Goal: Information Seeking & Learning: Learn about a topic

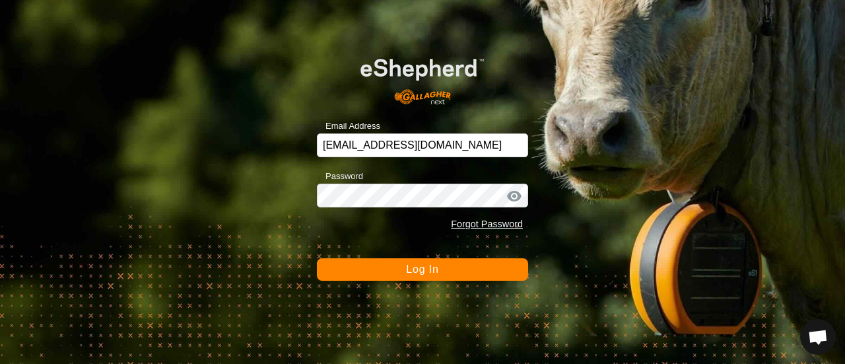
click at [412, 269] on span "Log In" at bounding box center [422, 269] width 32 height 11
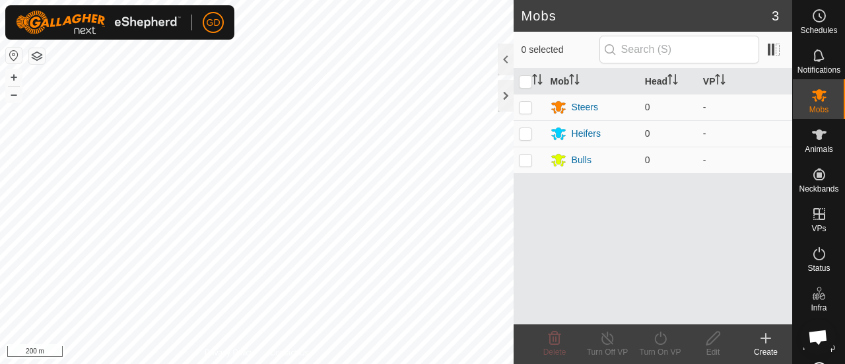
click at [768, 341] on icon at bounding box center [766, 338] width 16 height 16
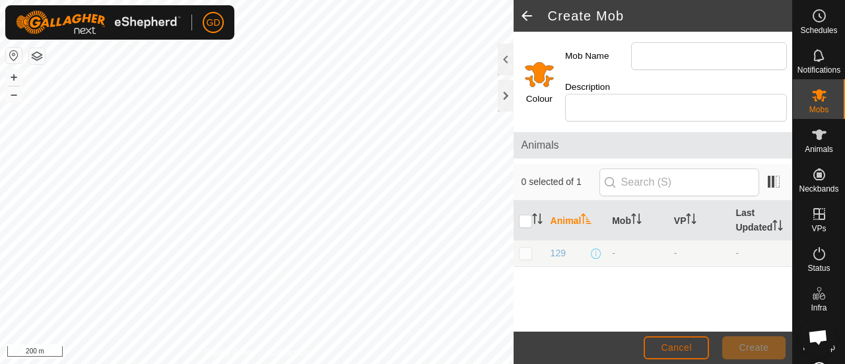
click at [683, 348] on span "Cancel" at bounding box center [676, 347] width 31 height 11
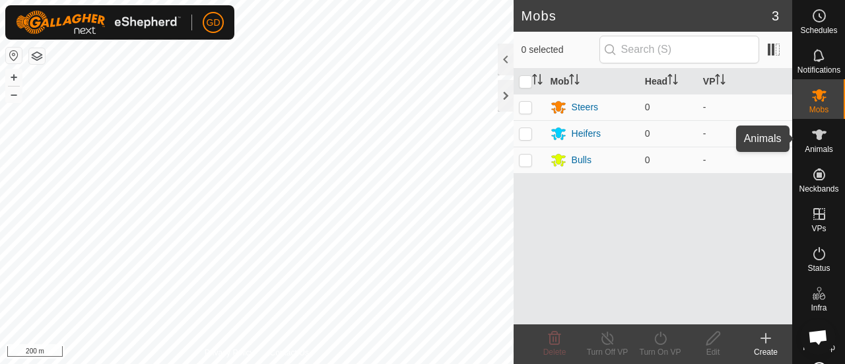
click at [814, 145] on span "Animals" at bounding box center [819, 149] width 28 height 8
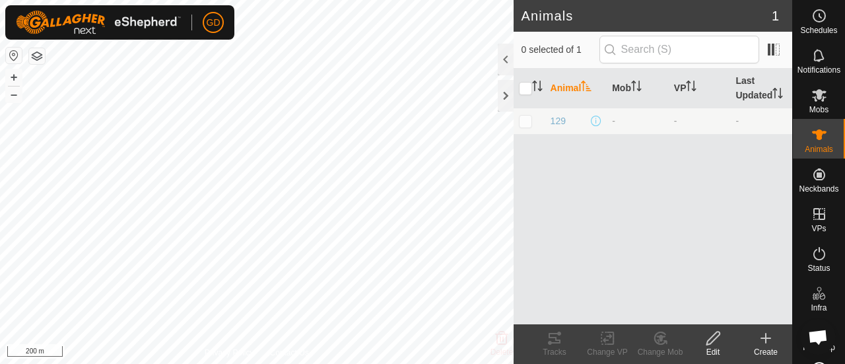
click at [768, 341] on icon at bounding box center [766, 338] width 16 height 16
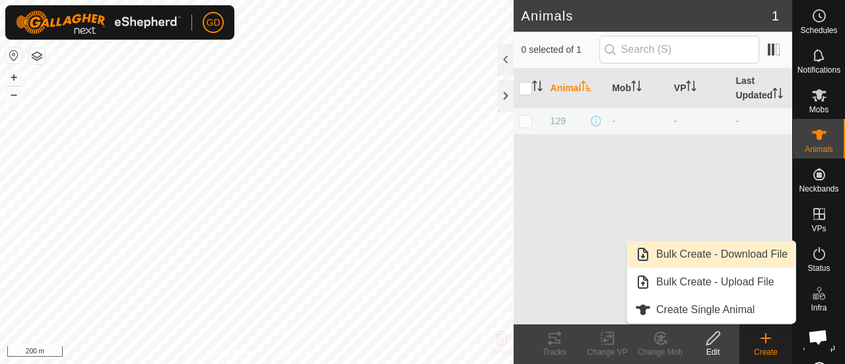
click at [710, 256] on link "Bulk Create - Download File" at bounding box center [712, 254] width 168 height 26
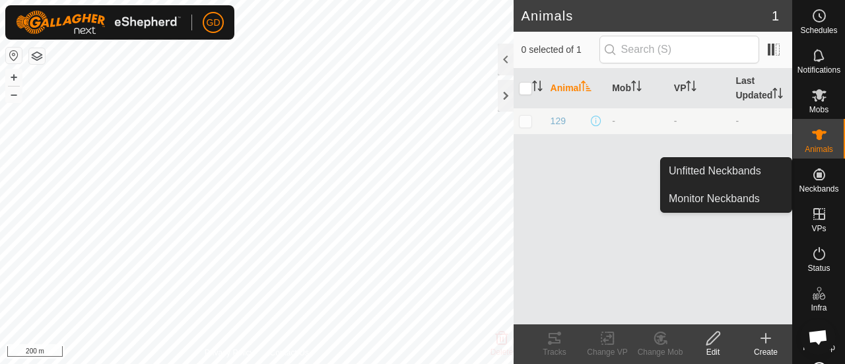
click at [814, 174] on icon at bounding box center [820, 174] width 12 height 12
click at [738, 167] on link "Unfitted Neckbands" at bounding box center [726, 171] width 131 height 26
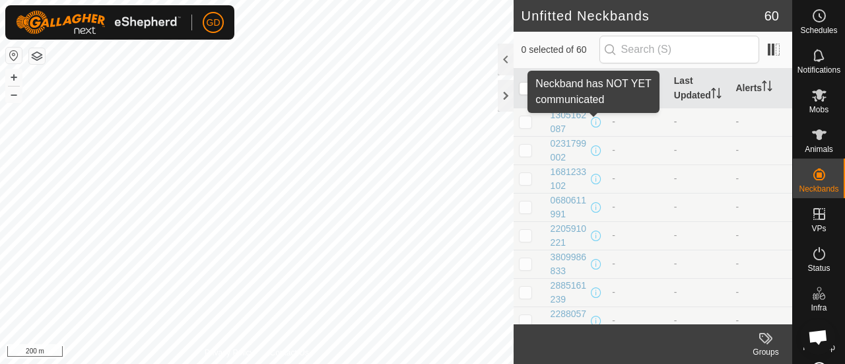
click at [595, 119] on span at bounding box center [596, 122] width 11 height 11
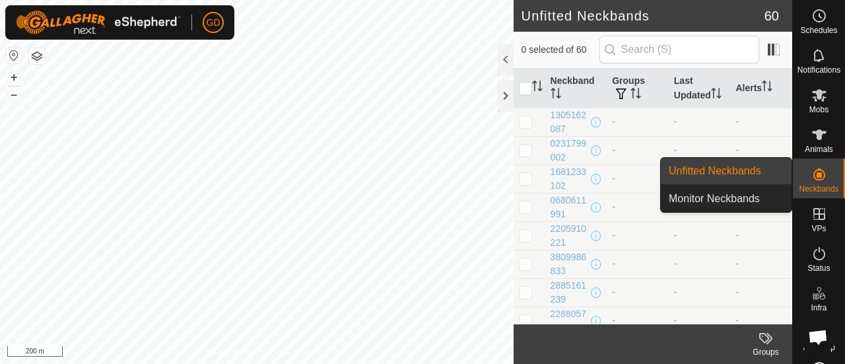
click at [814, 179] on icon at bounding box center [820, 174] width 12 height 12
click at [731, 198] on link "Monitor Neckbands" at bounding box center [726, 199] width 131 height 26
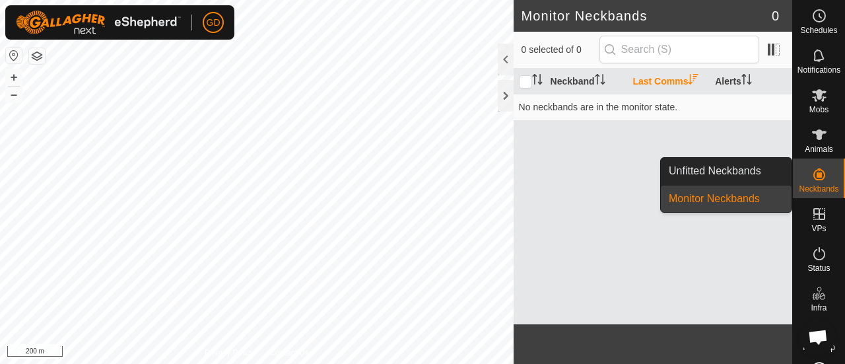
click at [814, 172] on icon at bounding box center [820, 174] width 12 height 12
click at [729, 158] on link "Unfitted Neckbands" at bounding box center [726, 171] width 131 height 26
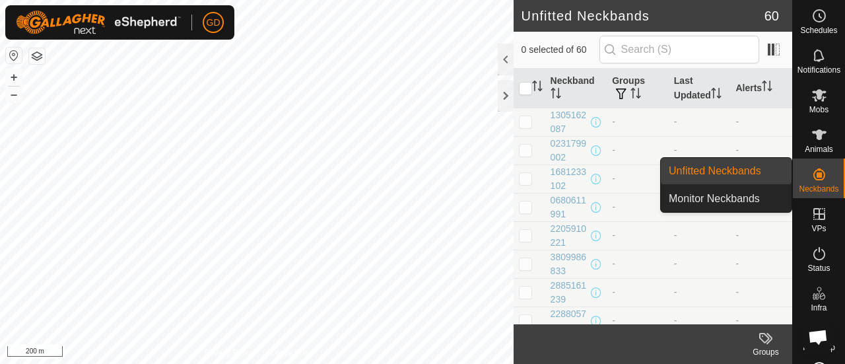
click at [816, 171] on icon at bounding box center [820, 174] width 16 height 16
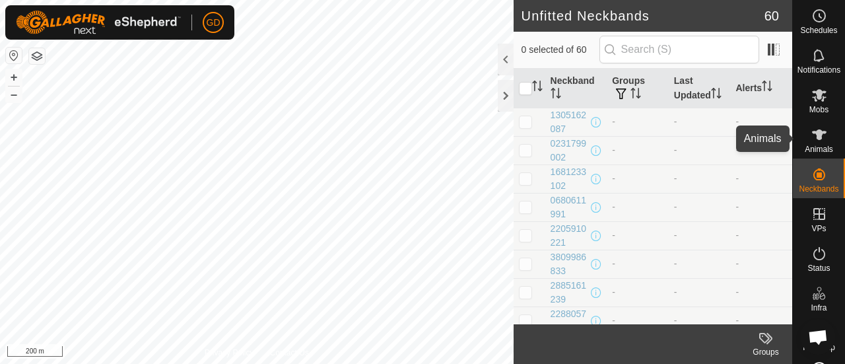
click at [815, 139] on icon at bounding box center [819, 134] width 15 height 11
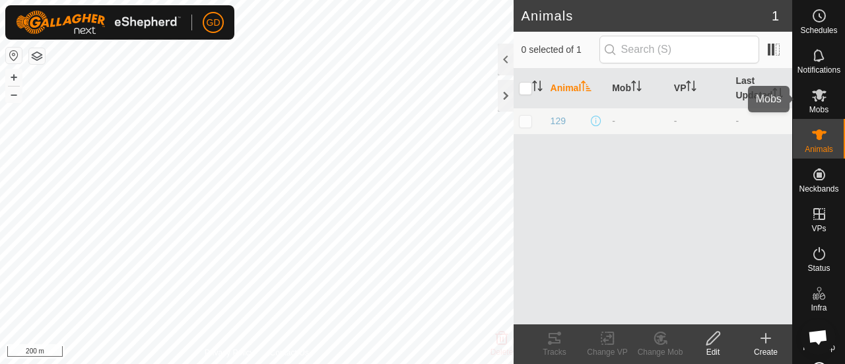
click at [813, 98] on icon at bounding box center [819, 95] width 15 height 13
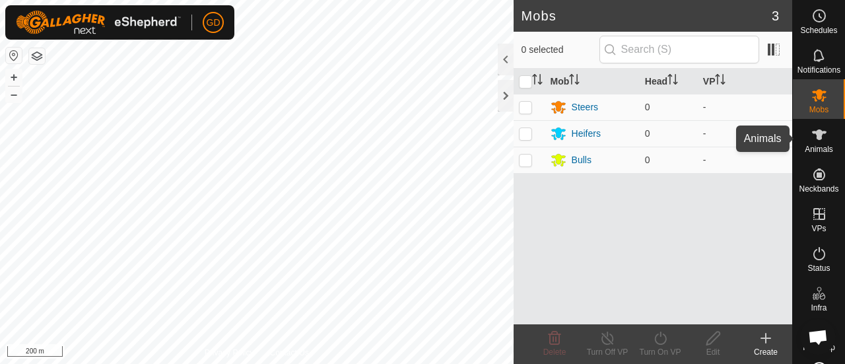
click at [812, 134] on icon at bounding box center [820, 135] width 16 height 16
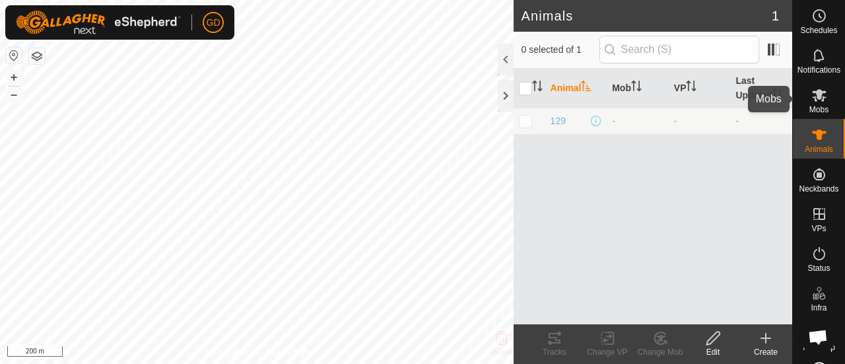
click at [822, 93] on es-mob-svg-icon at bounding box center [820, 95] width 24 height 21
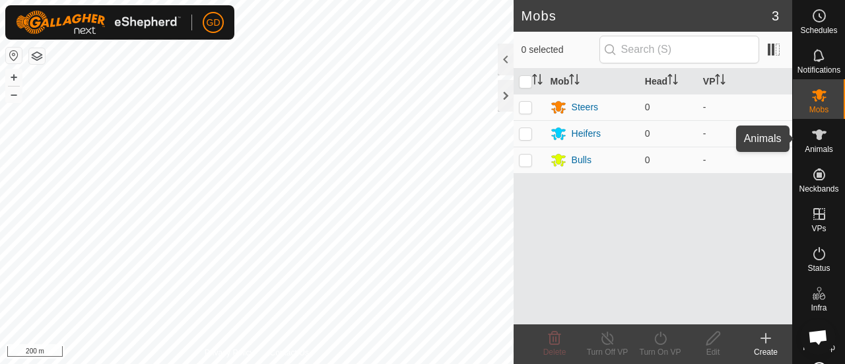
click at [818, 139] on icon at bounding box center [820, 135] width 16 height 16
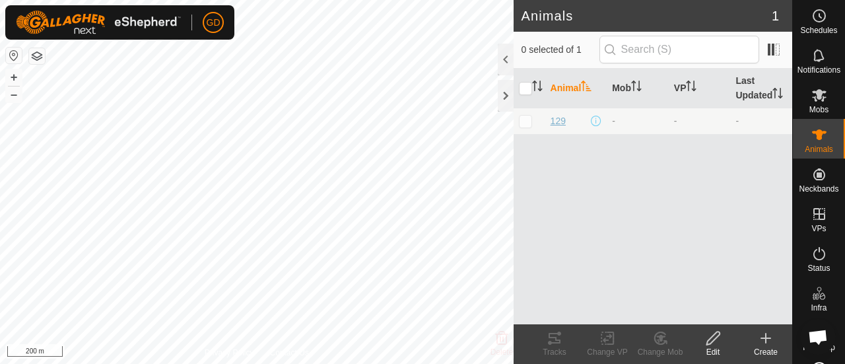
click at [559, 120] on span "129" at bounding box center [558, 121] width 15 height 14
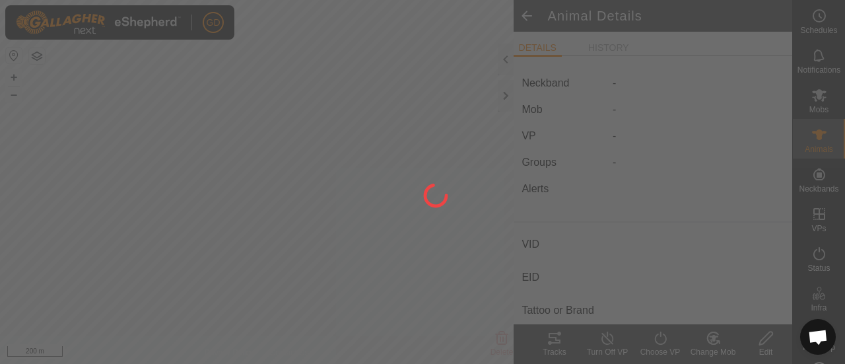
type input "129"
type input "-"
type input "Droughtmaster"
type input "-"
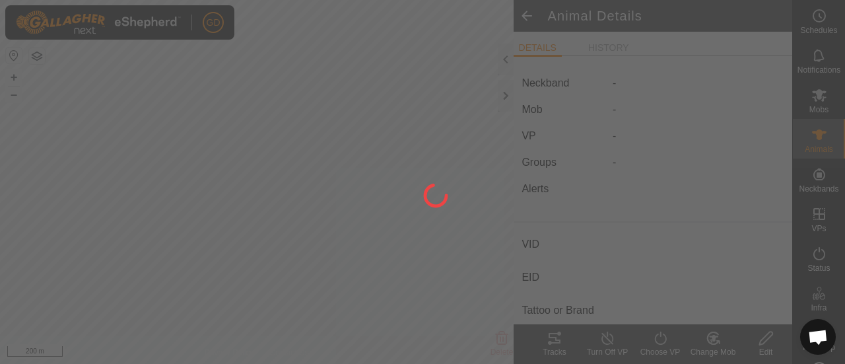
type input "09/2021"
type input "4 years 1 month"
type input "756 kg"
type input "-"
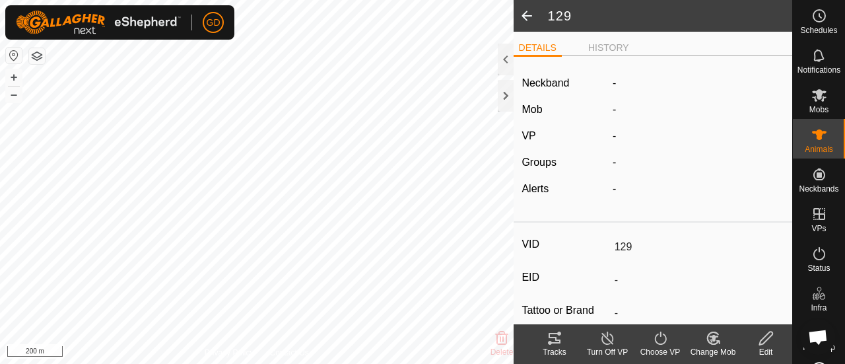
click at [524, 17] on span at bounding box center [527, 16] width 26 height 32
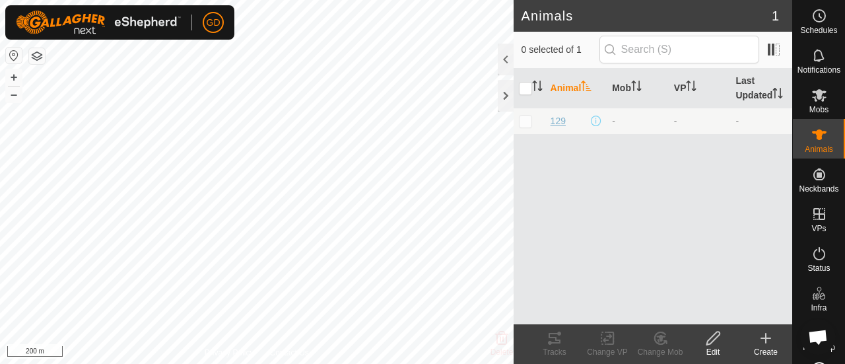
click at [559, 122] on span "129" at bounding box center [558, 121] width 15 height 14
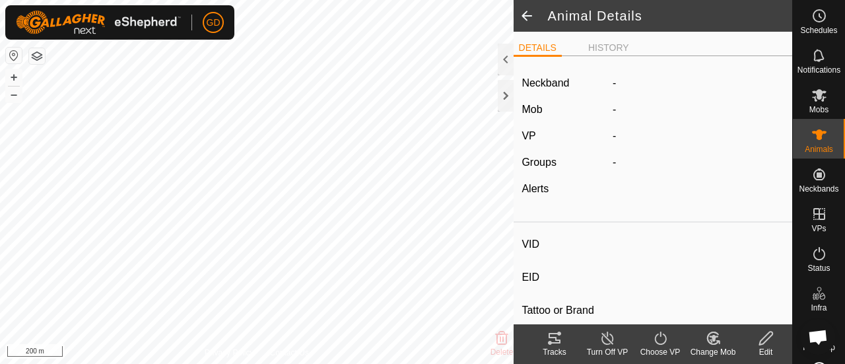
type input "129"
type input "-"
type input "Droughtmaster"
type input "-"
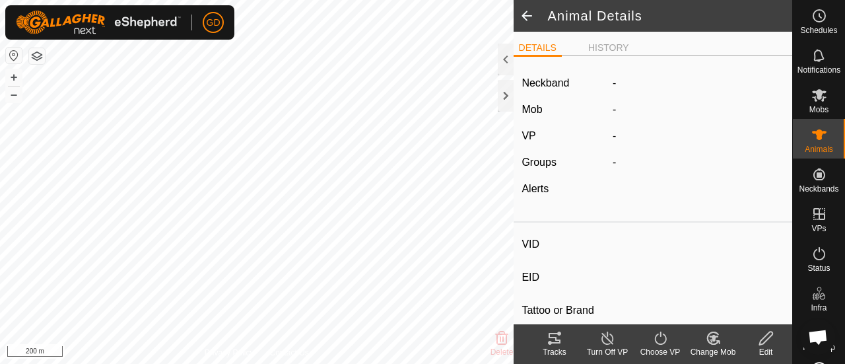
type input "09/2021"
type input "4 years 1 month"
type input "756 kg"
type input "-"
click at [594, 42] on li "HISTORY" at bounding box center [609, 49] width 52 height 16
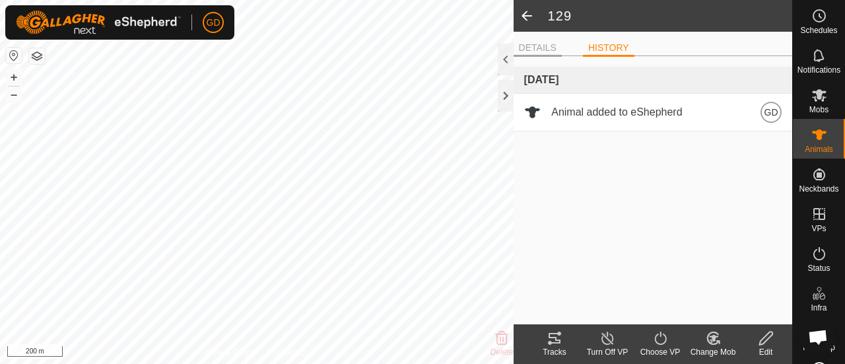
click at [536, 50] on li "DETAILS" at bounding box center [538, 49] width 48 height 16
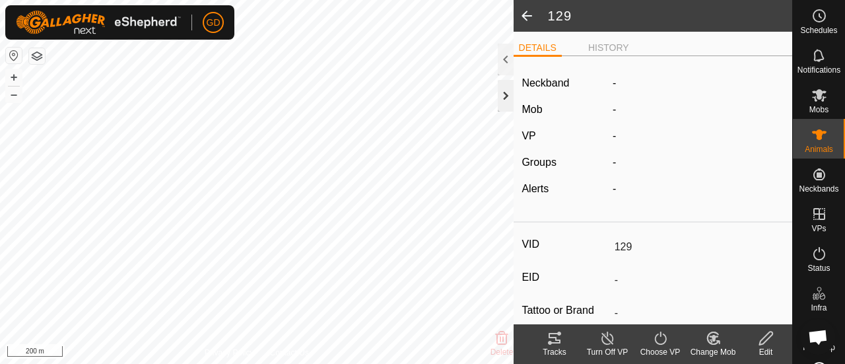
click at [503, 97] on div at bounding box center [506, 96] width 16 height 32
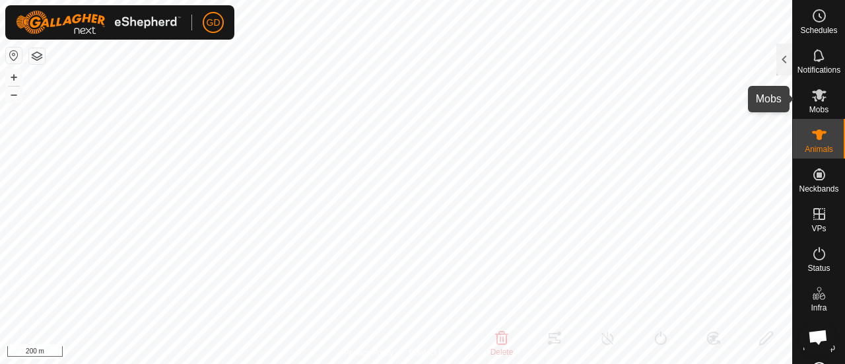
click at [813, 100] on icon at bounding box center [820, 95] width 16 height 16
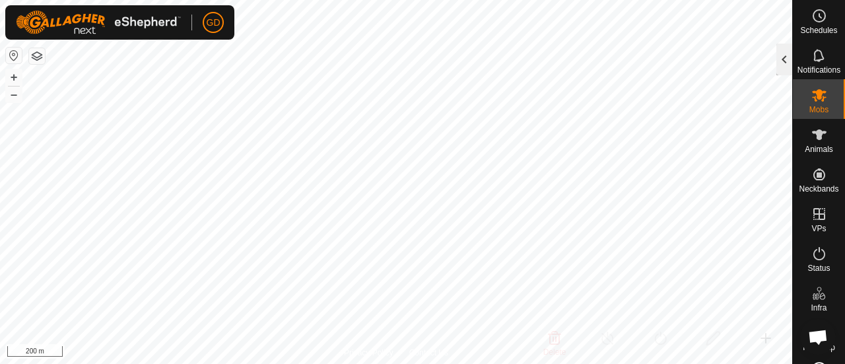
click at [783, 57] on div at bounding box center [785, 60] width 16 height 32
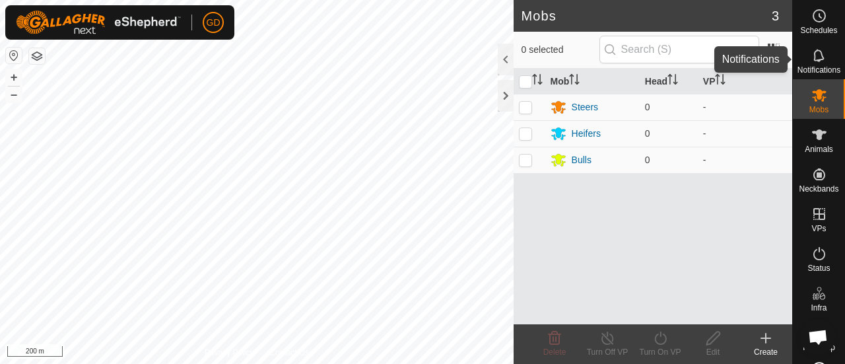
click at [814, 56] on icon at bounding box center [820, 56] width 16 height 16
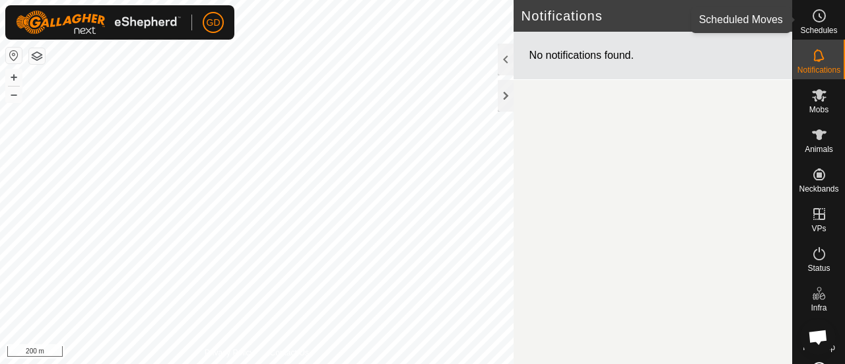
click at [814, 19] on icon at bounding box center [820, 16] width 16 height 16
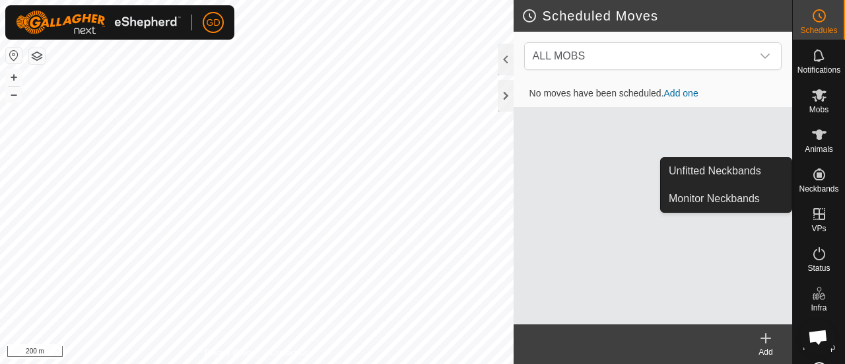
click at [818, 177] on icon at bounding box center [820, 174] width 16 height 16
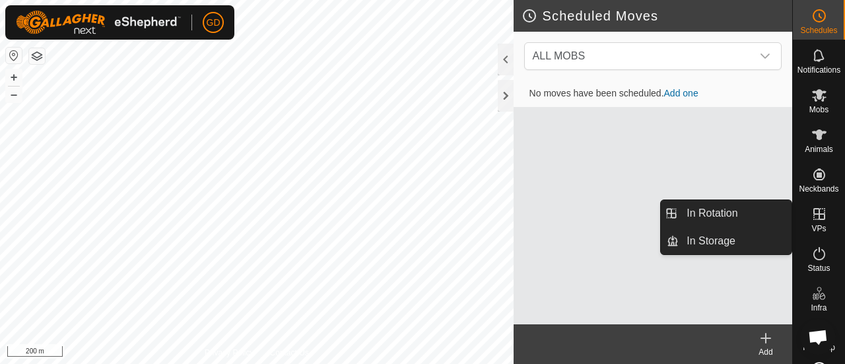
click at [812, 217] on icon at bounding box center [820, 214] width 16 height 16
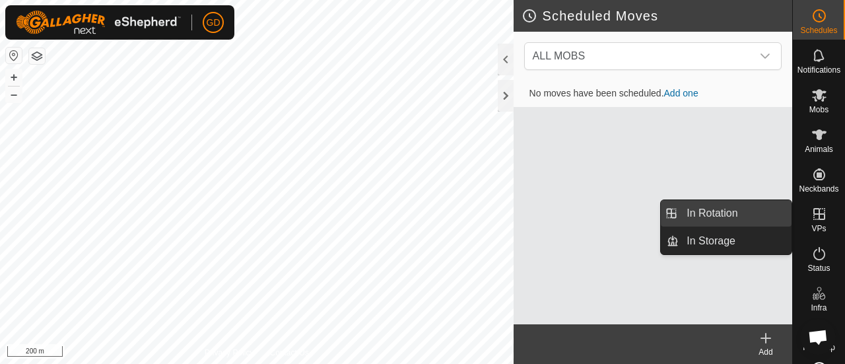
click at [734, 209] on link "In Rotation" at bounding box center [735, 213] width 113 height 26
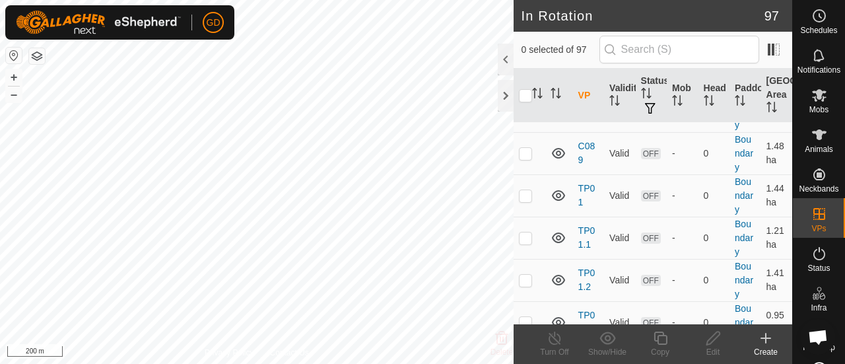
scroll to position [3943, 0]
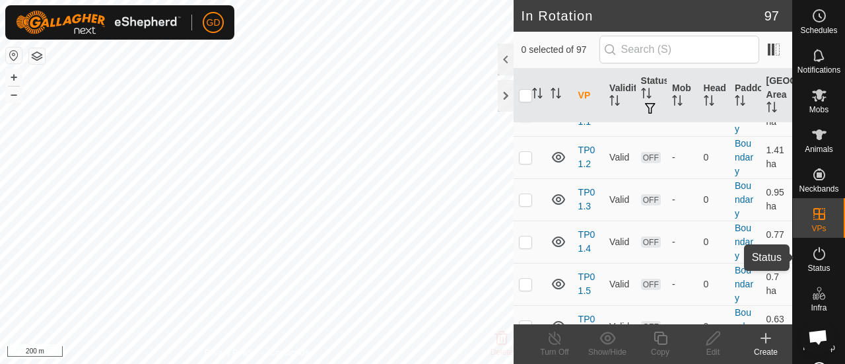
click at [814, 258] on icon at bounding box center [820, 254] width 16 height 16
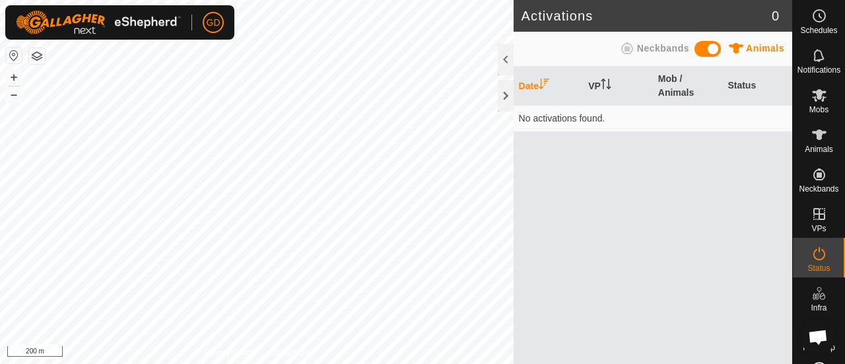
click at [758, 49] on span "Animals" at bounding box center [765, 48] width 38 height 11
click at [675, 50] on span "Neckbands" at bounding box center [663, 48] width 52 height 11
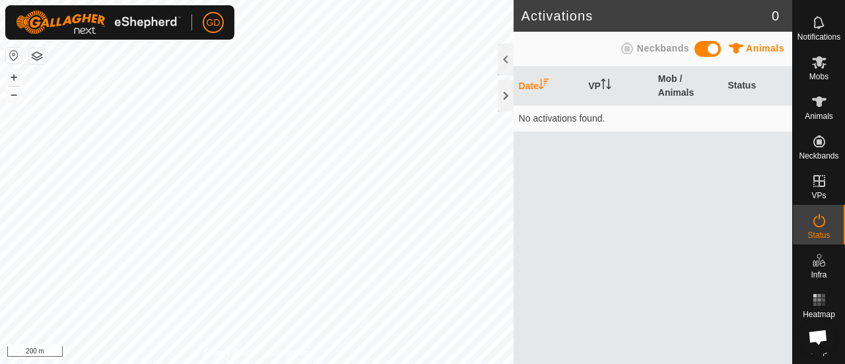
scroll to position [42, 0]
drag, startPoint x: 816, startPoint y: 335, endPoint x: 764, endPoint y: 333, distance: 52.2
click at [764, 333] on body "GD Schedules Notifications Mobs Animals Neckbands VPs Status Infra Heatmap Help…" at bounding box center [422, 182] width 845 height 364
click at [810, 322] on span "Open chat" at bounding box center [819, 337] width 36 height 36
